Goal: Information Seeking & Learning: Learn about a topic

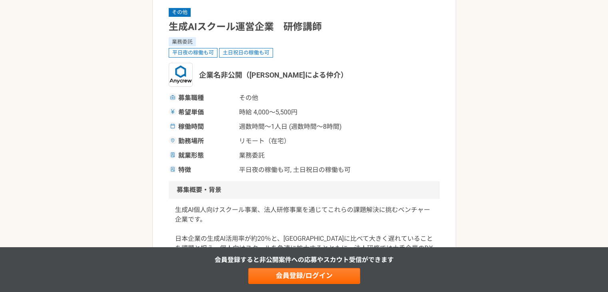
scroll to position [80, 0]
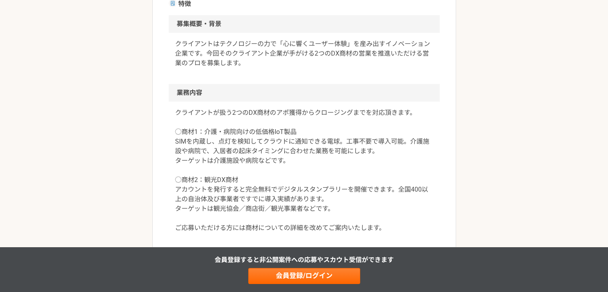
scroll to position [160, 0]
